Goal: Information Seeking & Learning: Learn about a topic

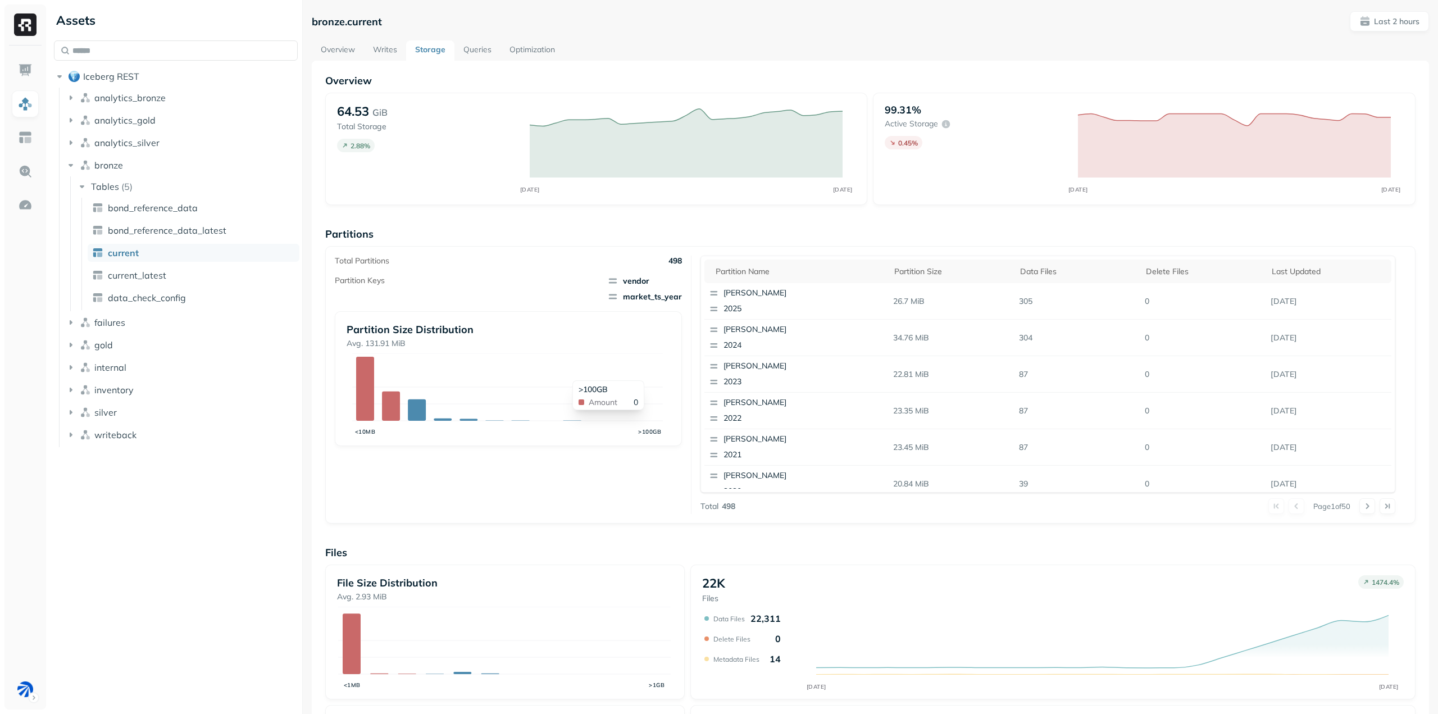
scroll to position [159, 0]
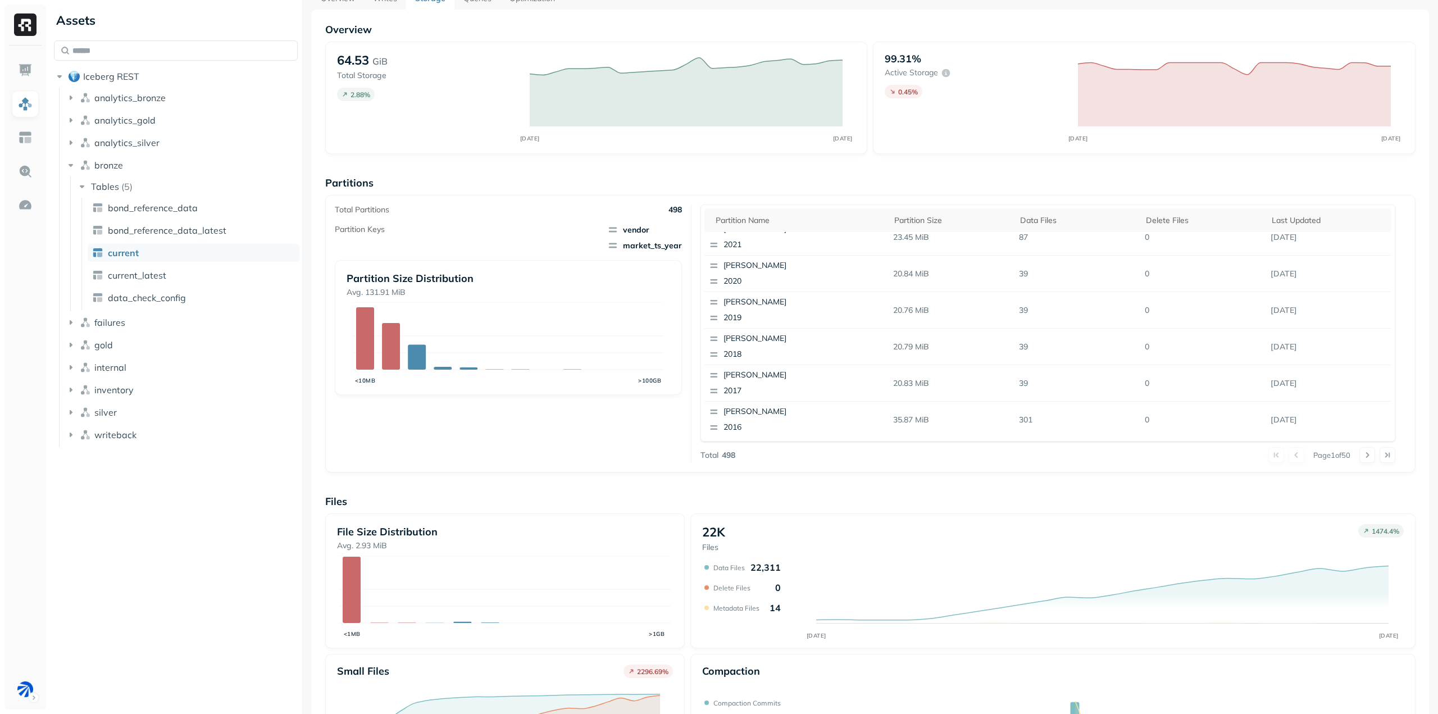
click at [694, 476] on div "Overview 64.53 GiB Total Storage 2.88 % OCT [DATE] 99.31% Active storage 0.45 %…" at bounding box center [870, 408] width 1091 height 771
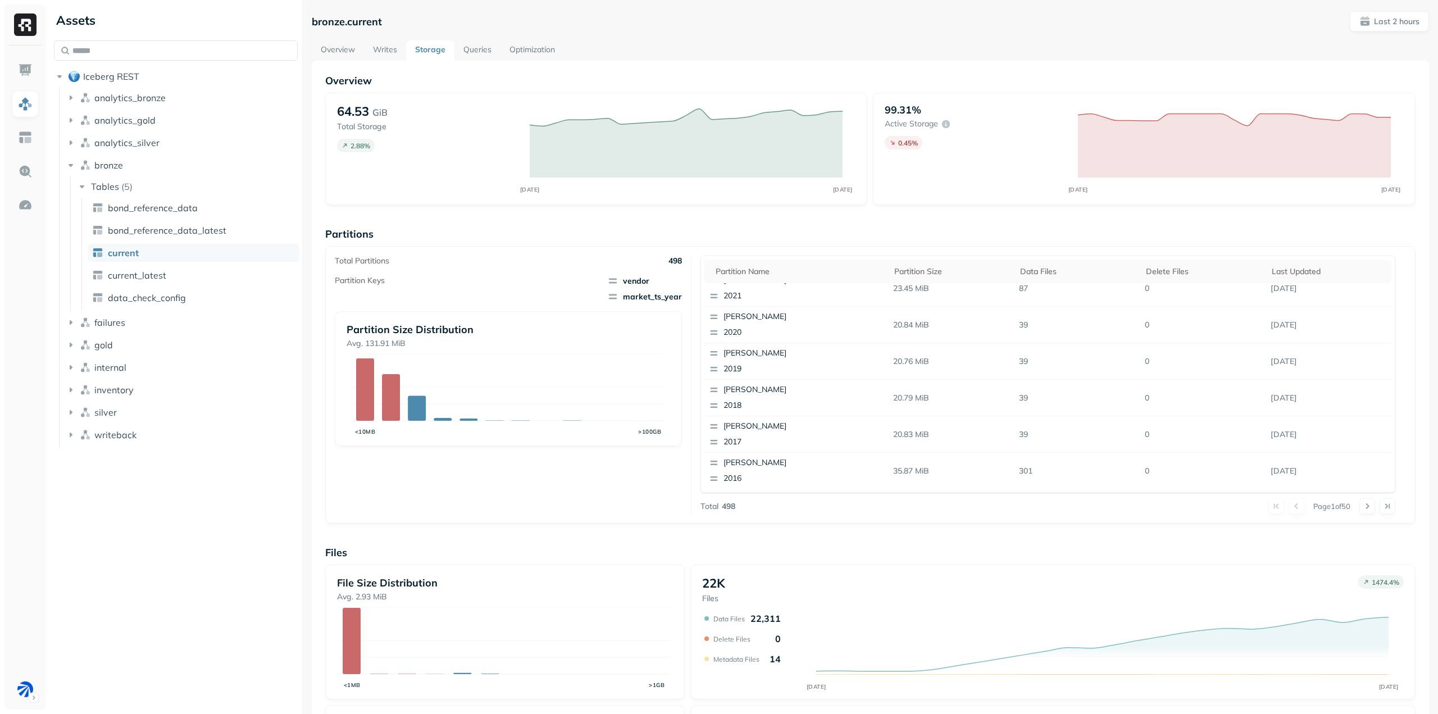
click at [529, 47] on link "Optimization" at bounding box center [532, 50] width 63 height 20
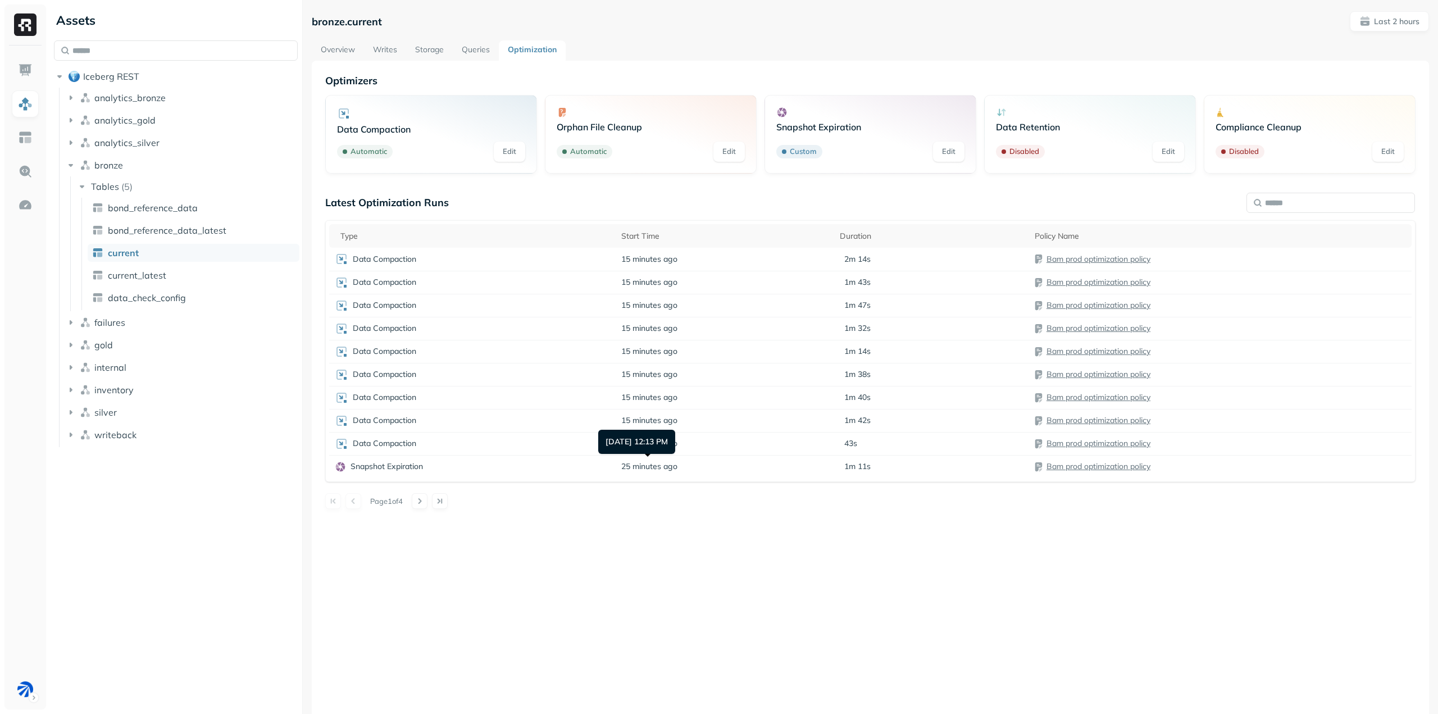
click at [659, 535] on div "Optimizers Data Compaction Automatic Edit Orphan File Cleanup Automatic Edit Sn…" at bounding box center [870, 418] width 1117 height 714
click at [489, 354] on div "Data Compaction" at bounding box center [473, 351] width 276 height 13
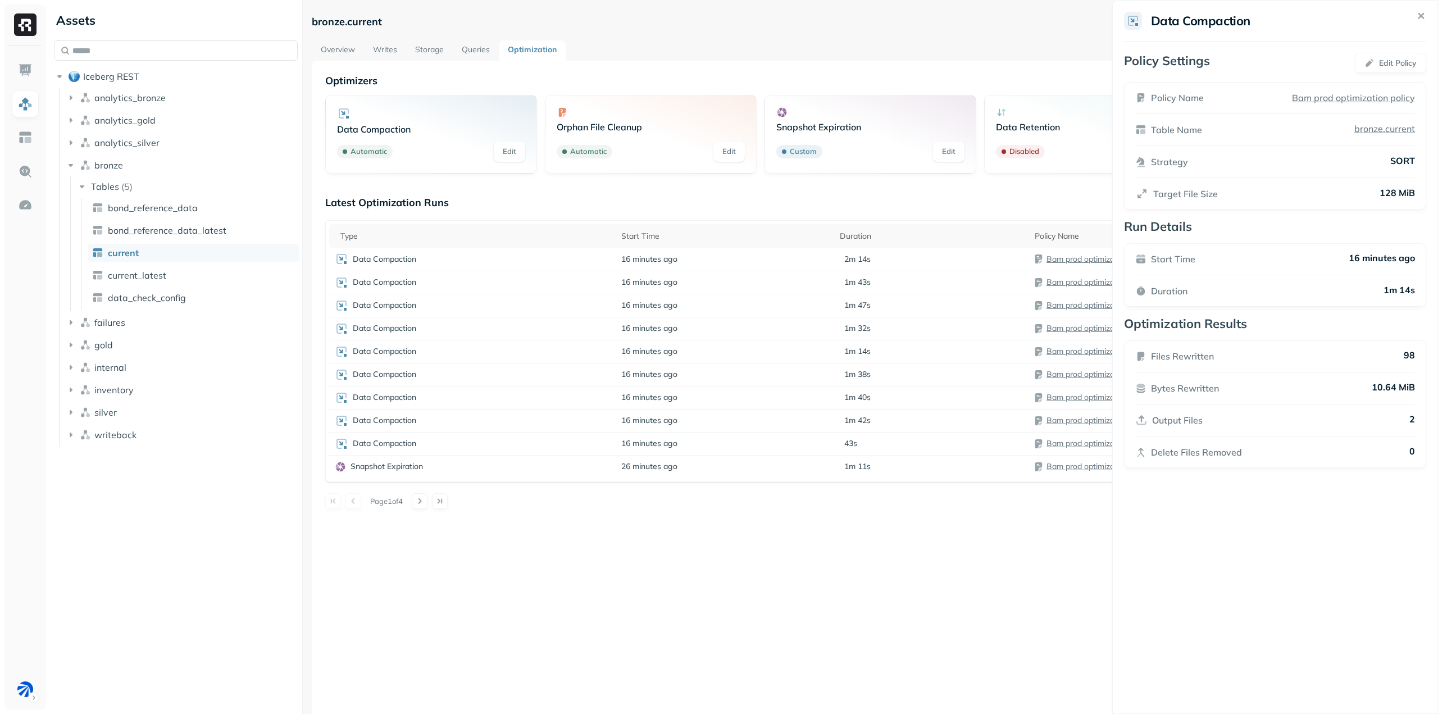
click at [1408, 420] on div "Output Files 2" at bounding box center [1275, 420] width 280 height 13
click at [1412, 420] on p "2" at bounding box center [1413, 420] width 6 height 13
click at [1328, 520] on div "Data Compaction Policy Settings Edit Policy Policy Name Bam prod optimization p…" at bounding box center [1275, 357] width 326 height 714
click at [308, 606] on html "Assets Iceberg REST analytics_bronze analytics_gold analytics_silver bronze Tab…" at bounding box center [719, 357] width 1438 height 714
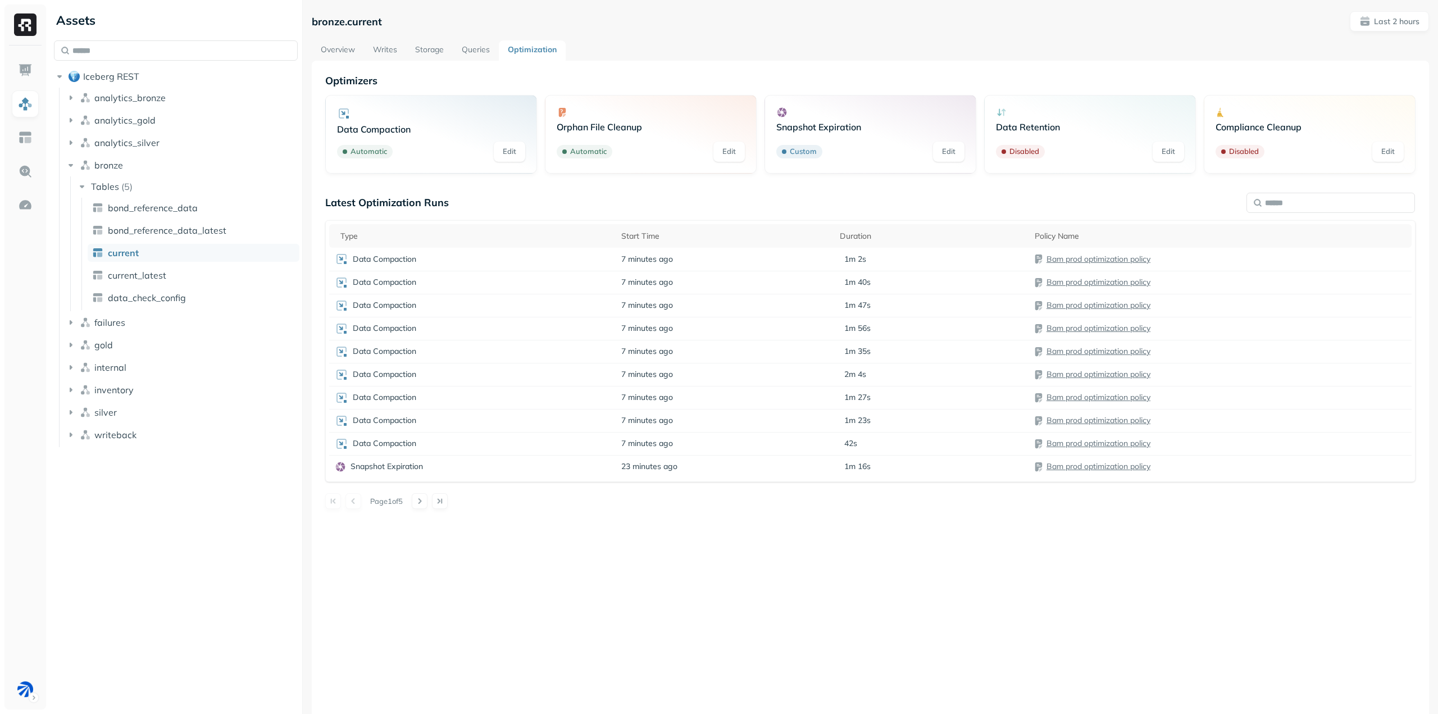
click at [422, 51] on link "Storage" at bounding box center [429, 50] width 47 height 20
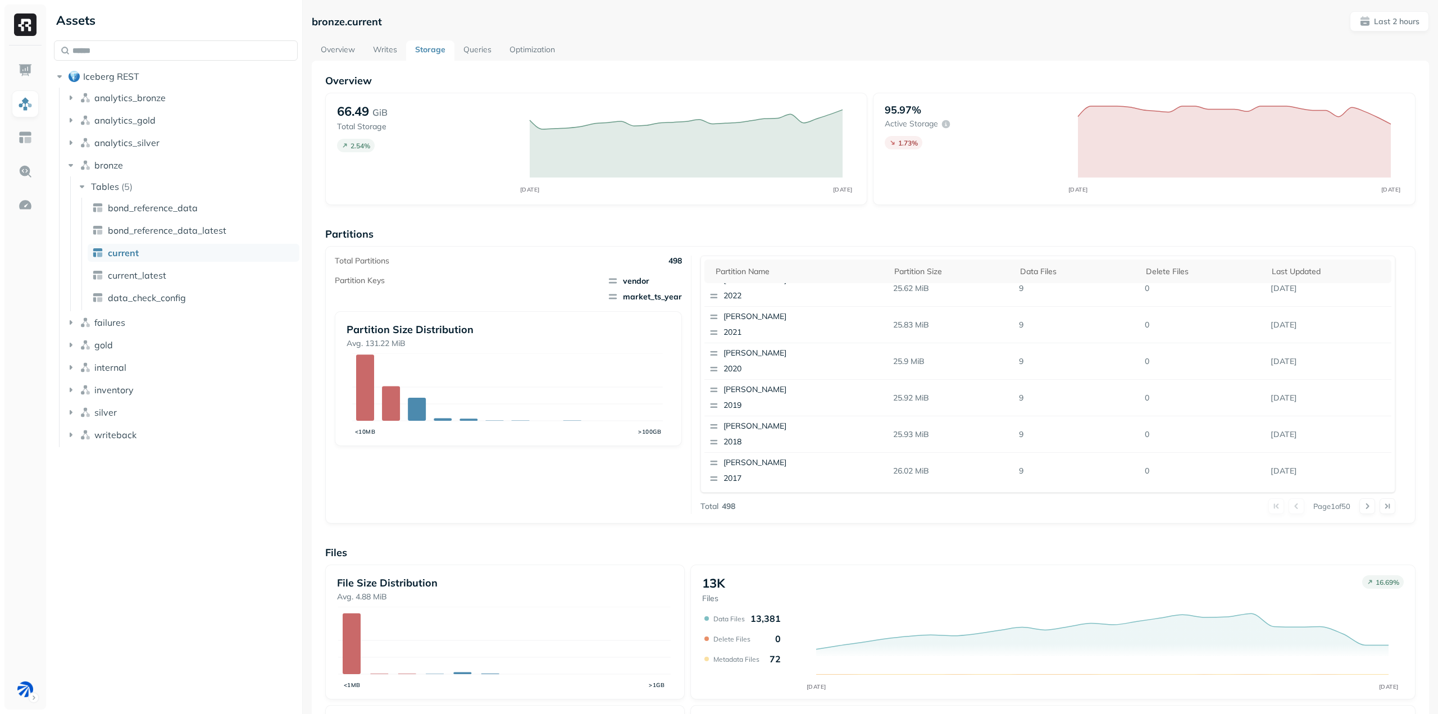
click at [528, 43] on link "Optimization" at bounding box center [532, 50] width 63 height 20
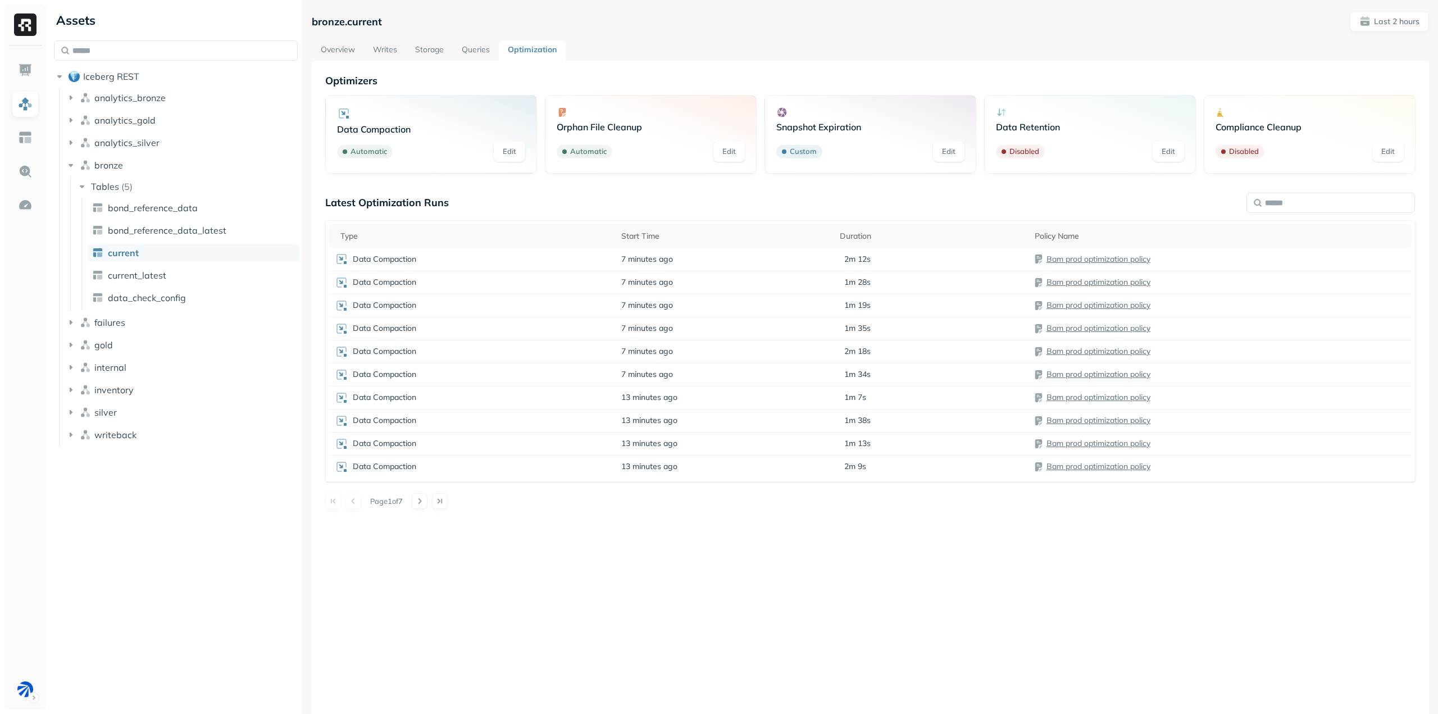
click at [726, 535] on div "Optimizers Data Compaction Automatic Edit Orphan File Cleanup Automatic Edit Sn…" at bounding box center [870, 418] width 1117 height 714
click at [424, 506] on button at bounding box center [420, 501] width 16 height 16
click at [358, 505] on button at bounding box center [354, 501] width 16 height 16
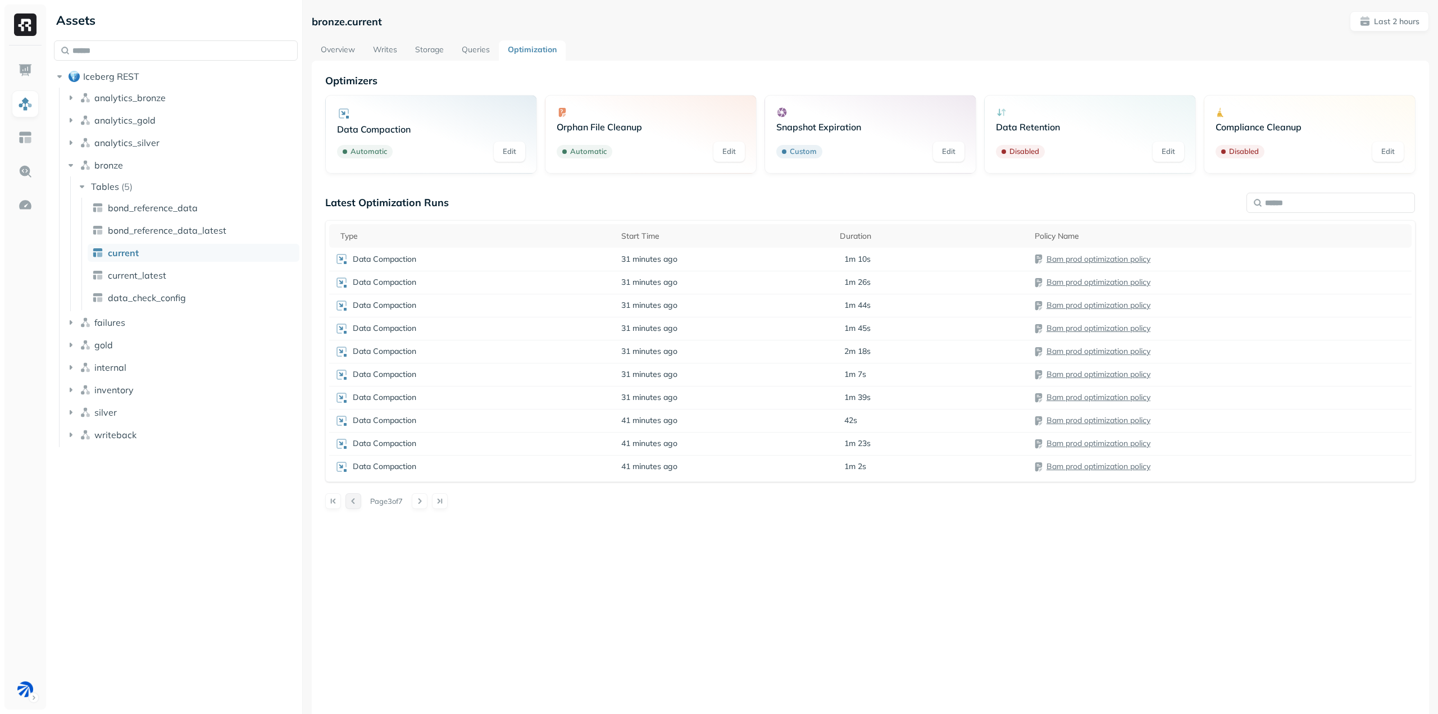
click at [358, 505] on button at bounding box center [354, 501] width 16 height 16
click at [447, 47] on link "Storage" at bounding box center [429, 50] width 47 height 20
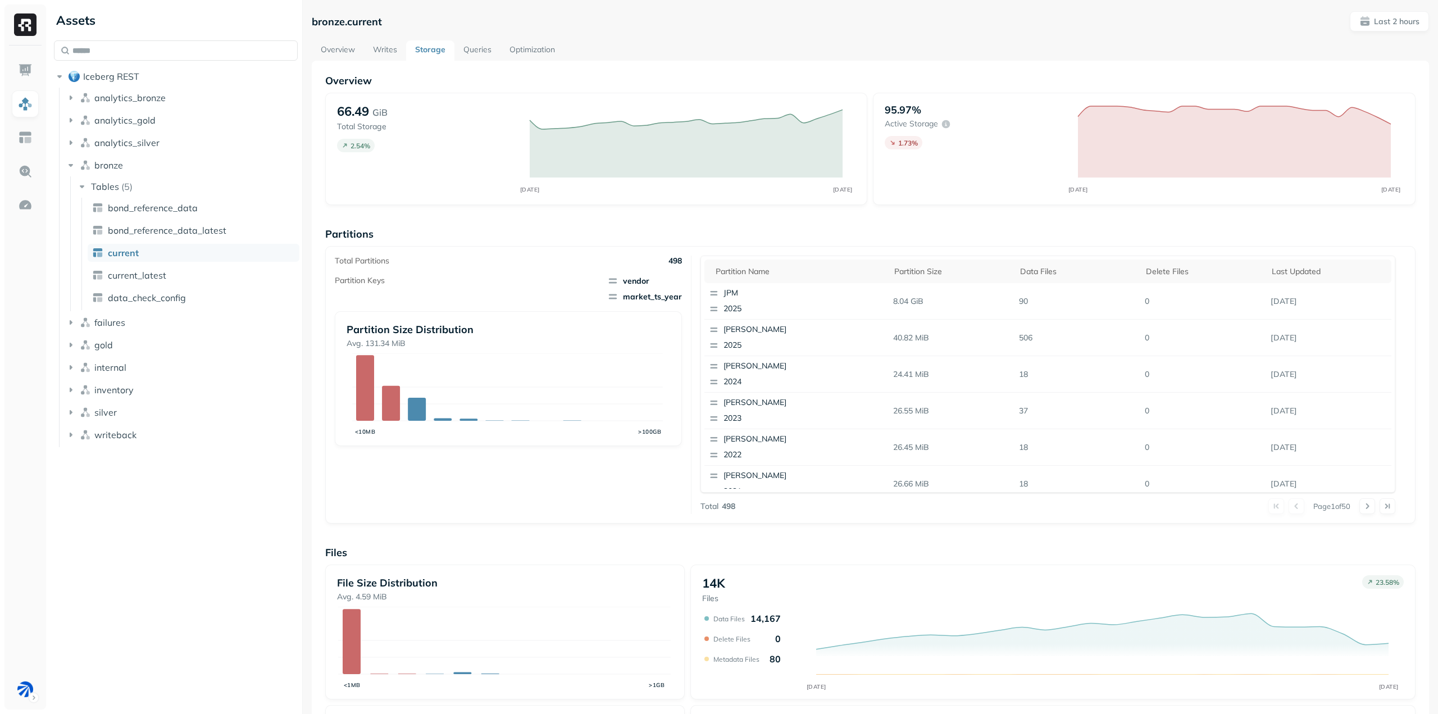
click at [522, 471] on div "Total Partitions 498 Partition Keys vendor market_ts_year Partition Size Distri…" at bounding box center [513, 385] width 357 height 258
